Goal: Obtain resource: Obtain resource

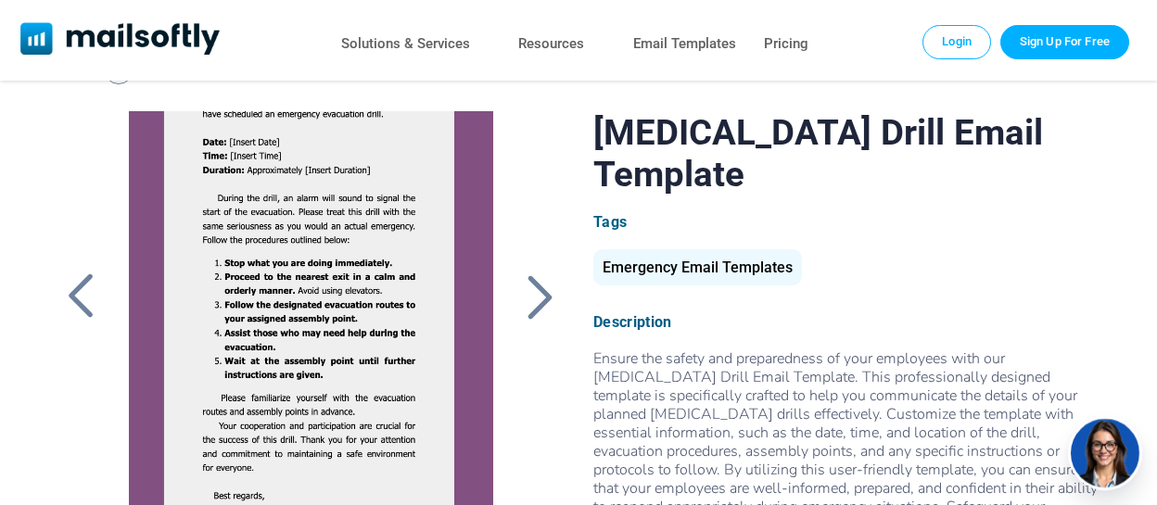
scroll to position [93, 0]
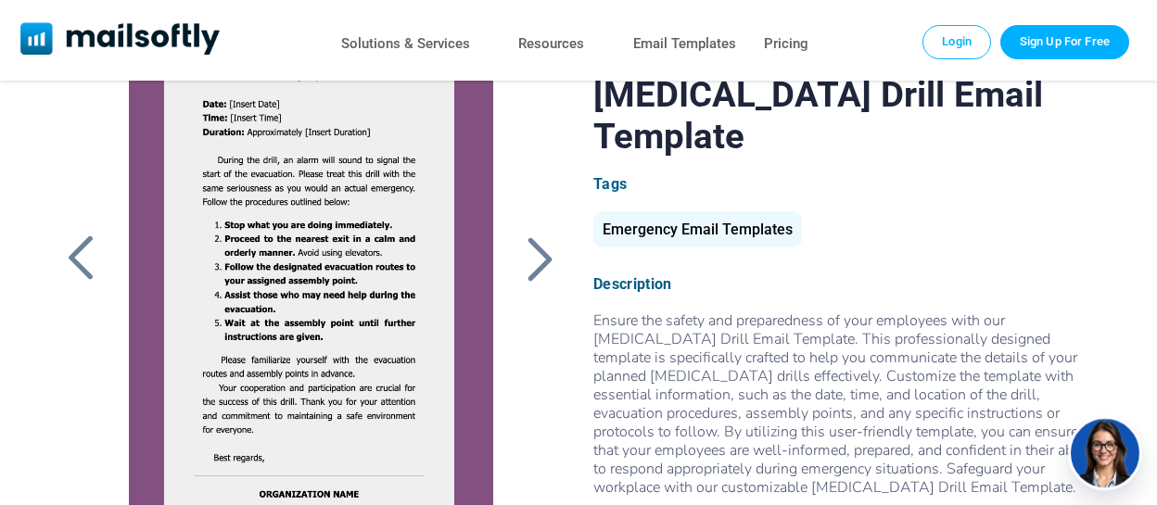
drag, startPoint x: 595, startPoint y: 283, endPoint x: 808, endPoint y: 337, distance: 219.1
click at [808, 337] on div "Description Ensure the safety and preparedness of your employees with our Emerg…" at bounding box center [846, 395] width 506 height 240
drag, startPoint x: 808, startPoint y: 337, endPoint x: 756, endPoint y: 329, distance: 52.5
copy div "Description Ensure the safety and preparedness of your employees with our Emerg…"
click at [912, 216] on div "Emergency Email Templates" at bounding box center [846, 233] width 506 height 45
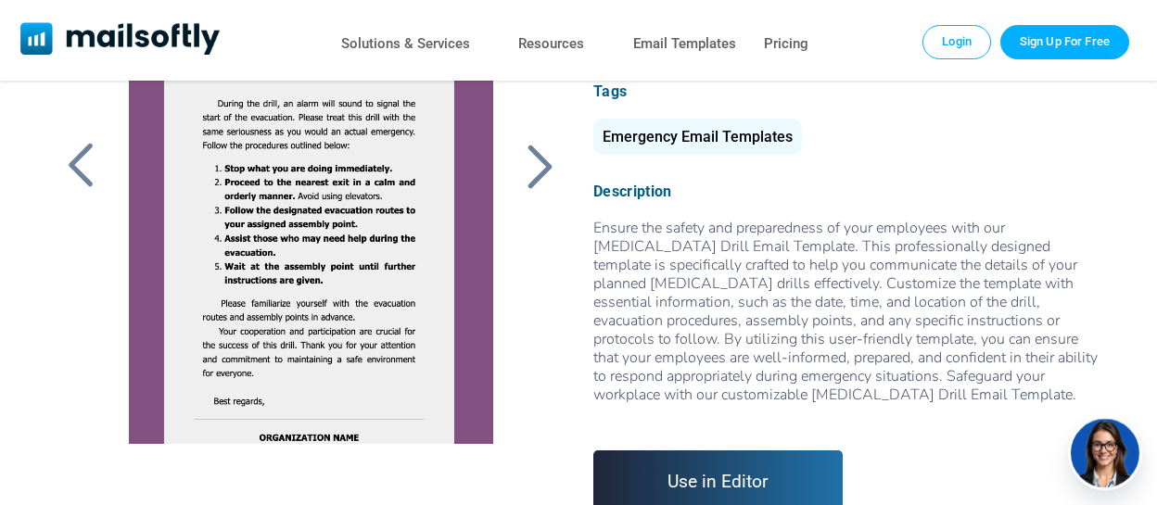
scroll to position [336, 0]
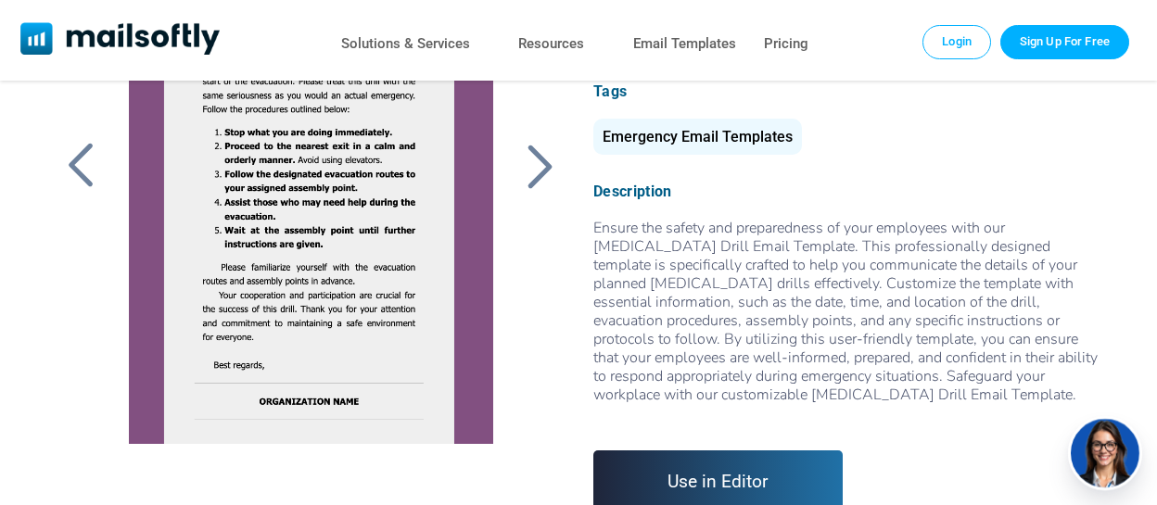
click at [291, 202] on div at bounding box center [310, 213] width 404 height 464
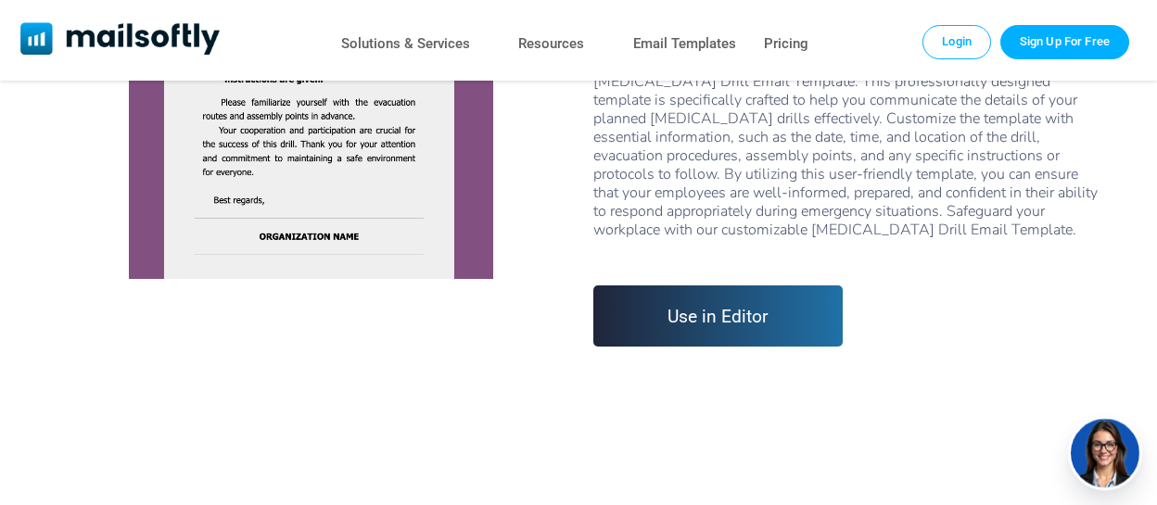
scroll to position [464, 0]
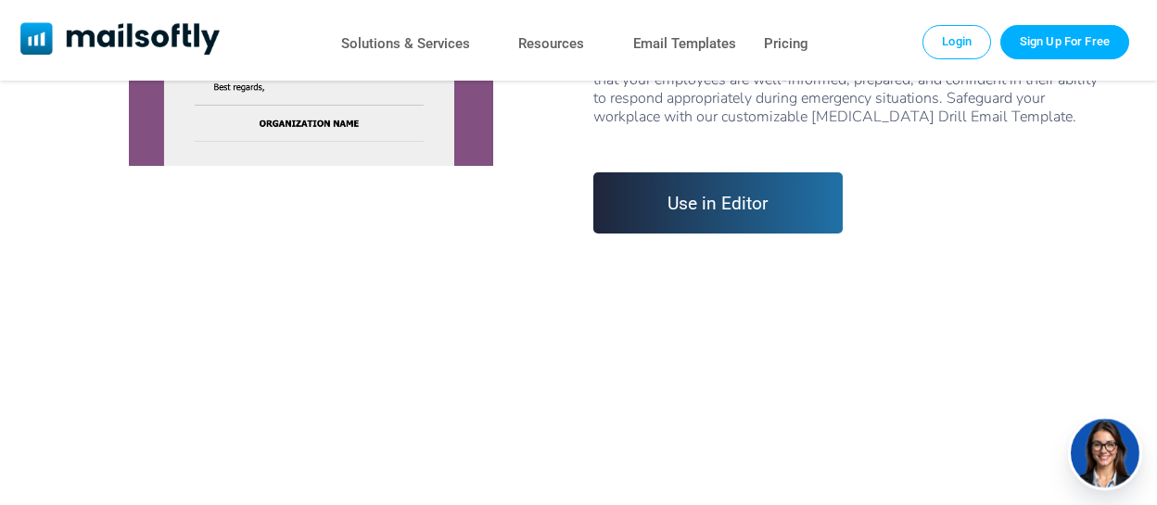
click at [741, 232] on link "Use in Editor" at bounding box center [717, 202] width 249 height 61
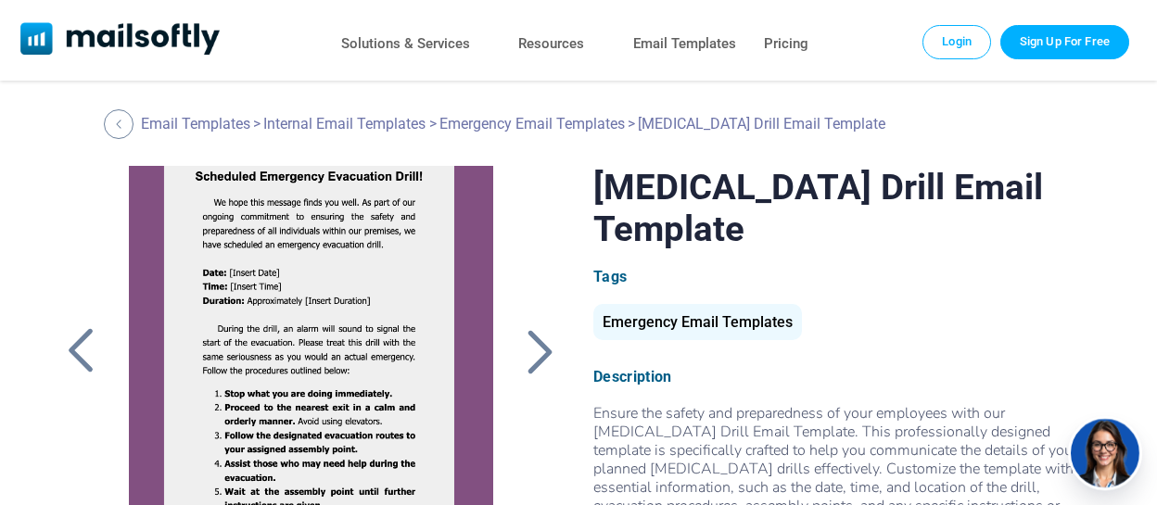
scroll to position [336, 0]
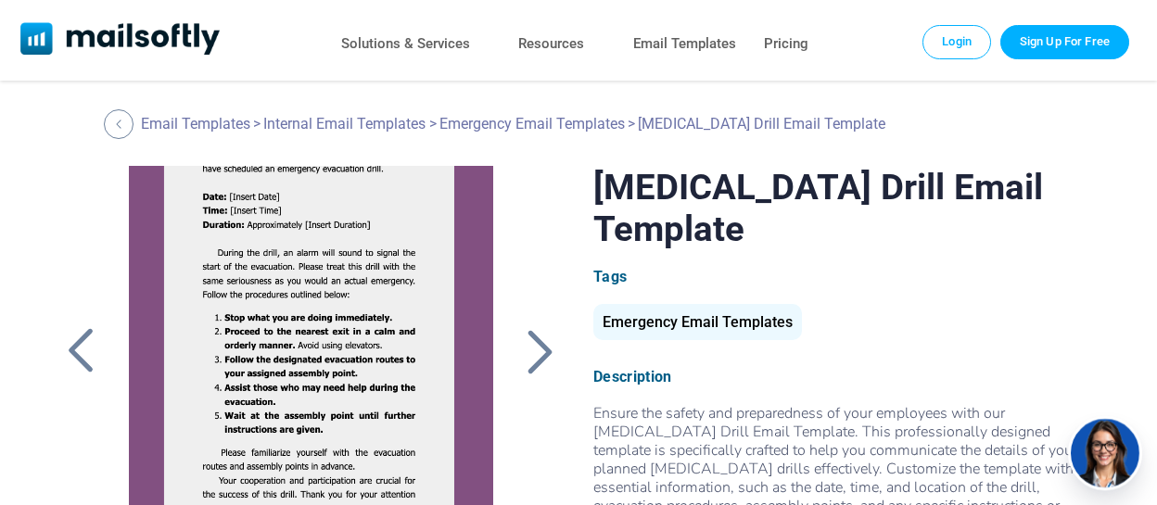
click at [531, 351] on div at bounding box center [540, 351] width 46 height 48
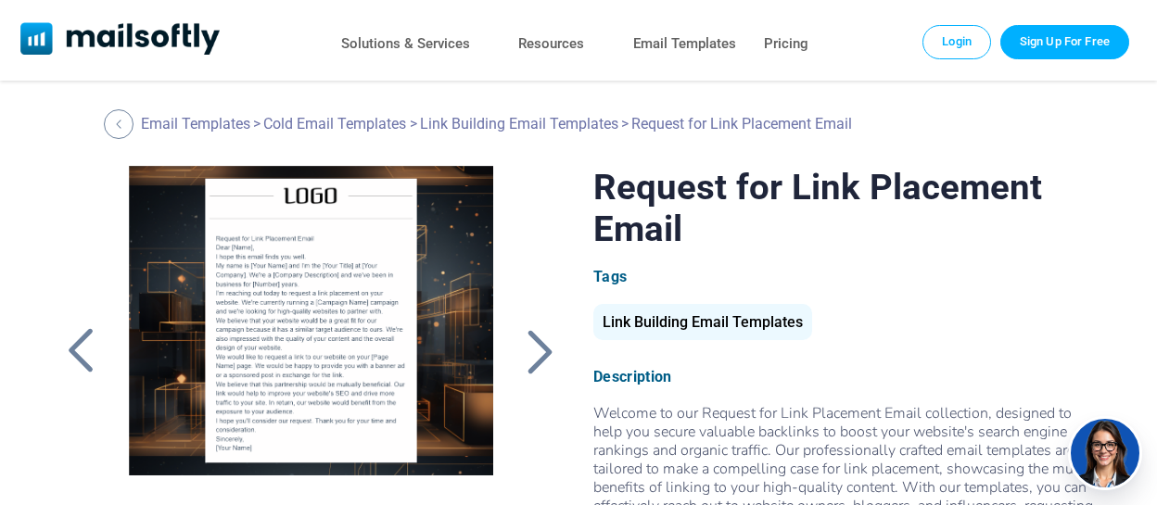
click at [87, 357] on div at bounding box center [80, 351] width 46 height 48
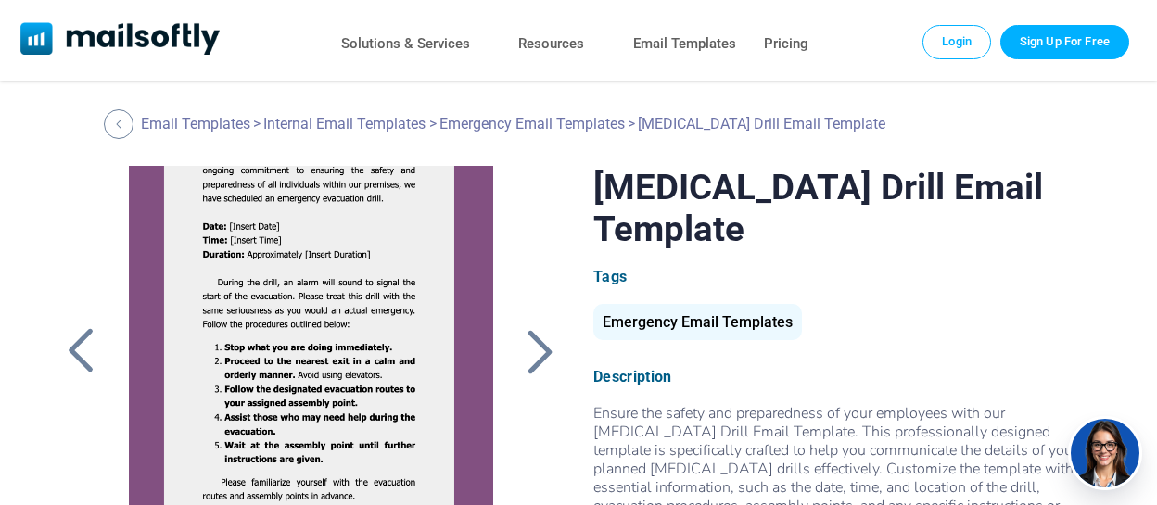
scroll to position [336, 0]
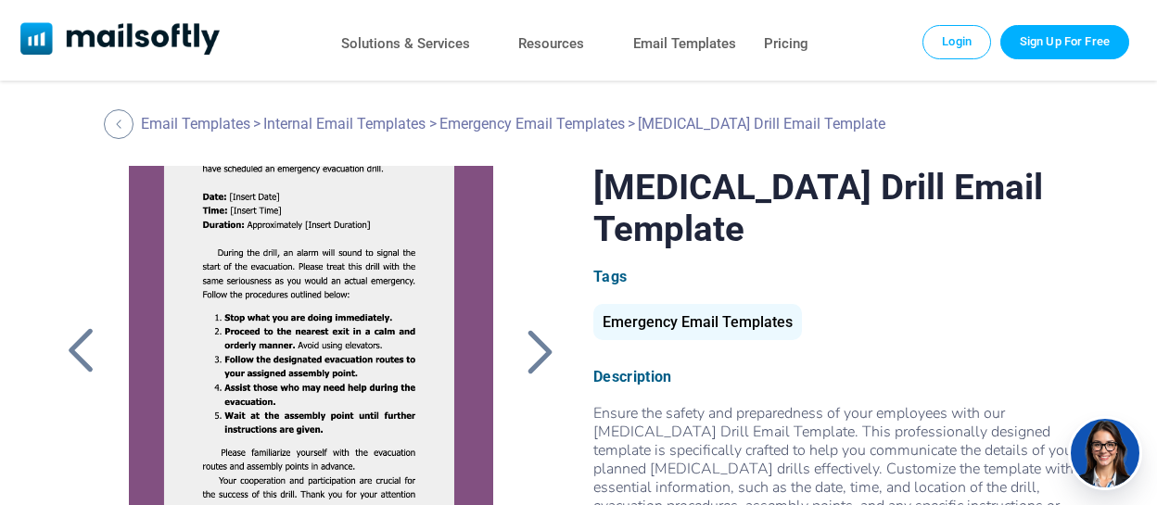
click at [541, 354] on div at bounding box center [540, 351] width 46 height 48
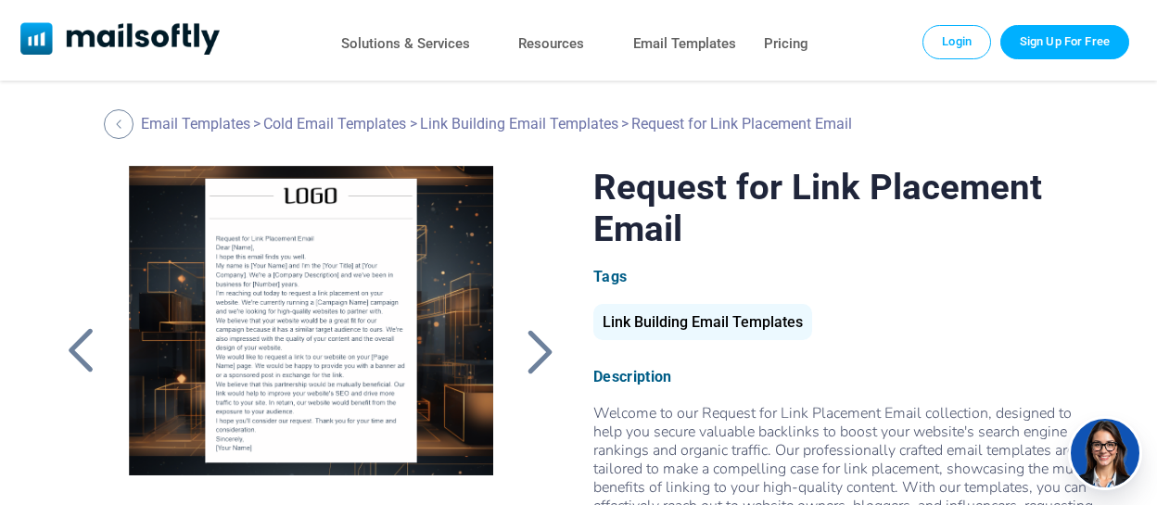
click at [541, 354] on div at bounding box center [540, 351] width 46 height 48
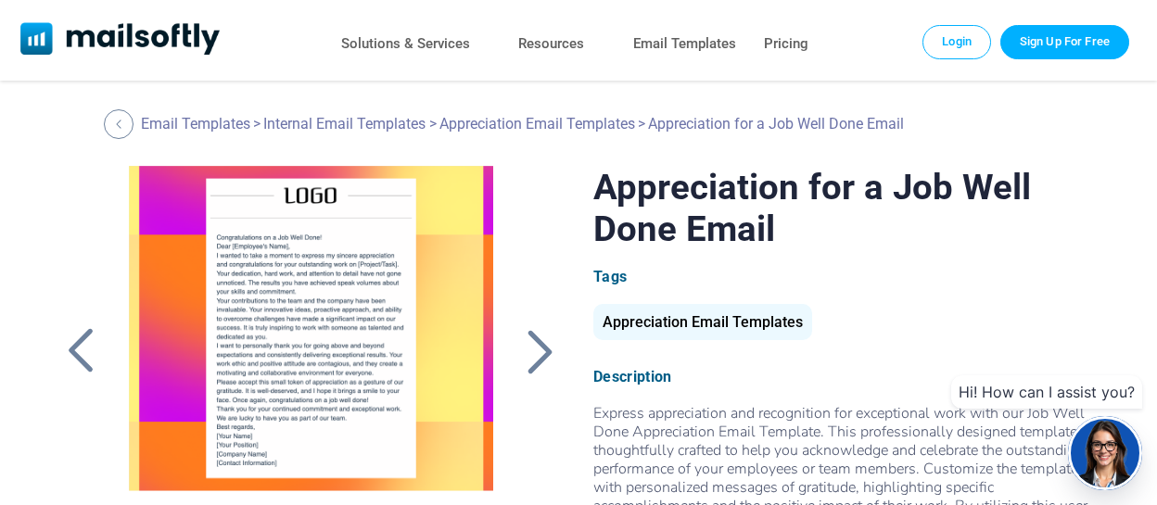
click at [82, 359] on div at bounding box center [80, 351] width 46 height 48
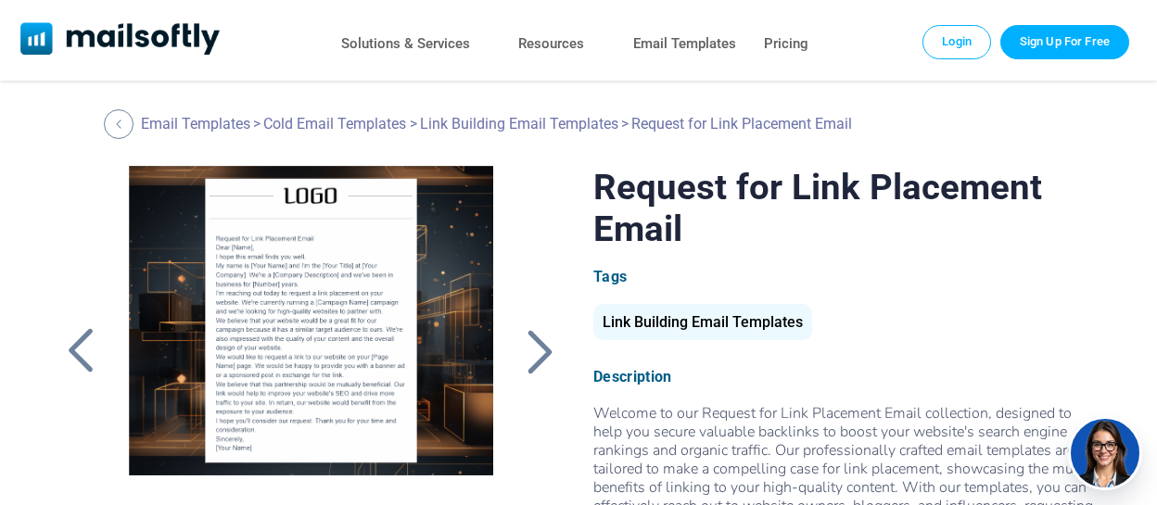
click at [82, 359] on div at bounding box center [80, 351] width 46 height 48
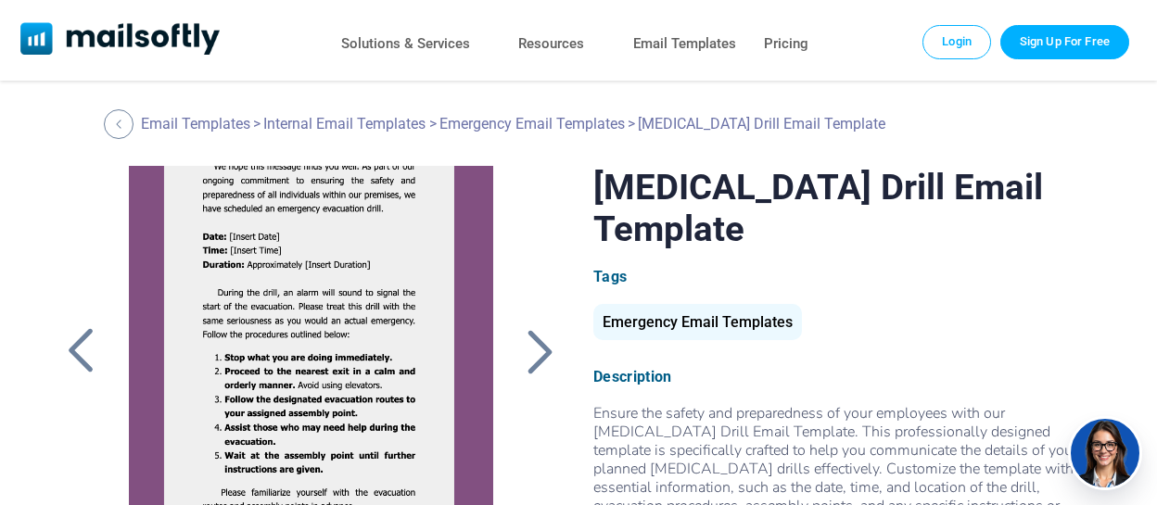
scroll to position [336, 0]
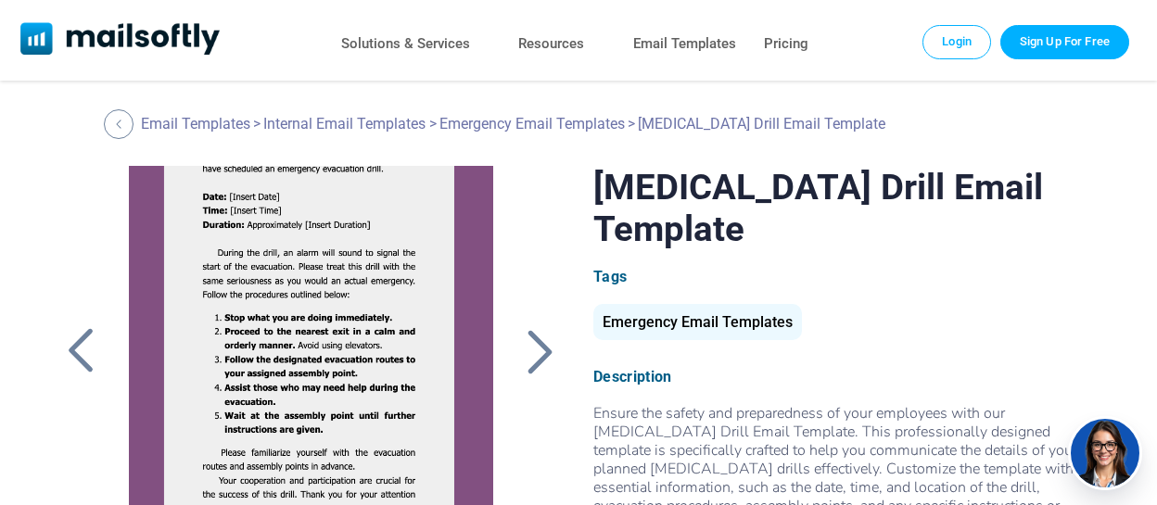
click at [378, 204] on div at bounding box center [310, 398] width 404 height 464
